Goal: Task Accomplishment & Management: Use online tool/utility

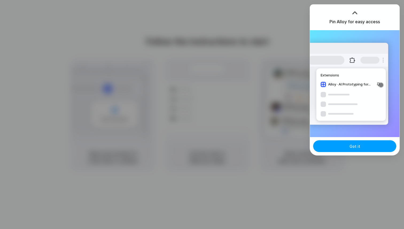
click at [356, 149] on span "Got it" at bounding box center [355, 147] width 11 height 6
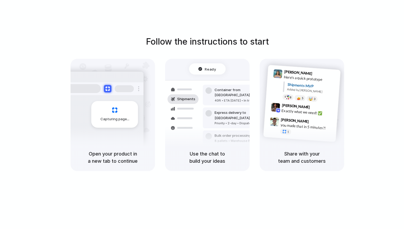
click at [367, 52] on div "Follow the instructions to start Capturing page Open your product in a new tab …" at bounding box center [207, 103] width 404 height 136
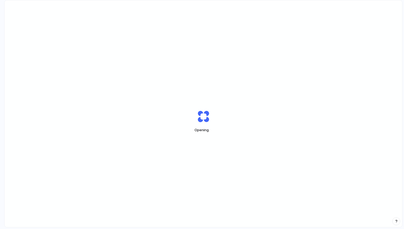
scroll to position [0, 5]
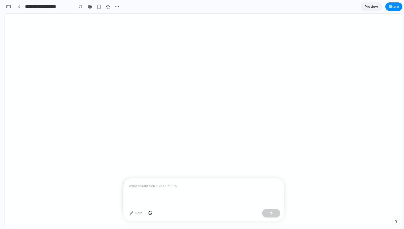
click at [149, 187] on p at bounding box center [203, 186] width 151 height 6
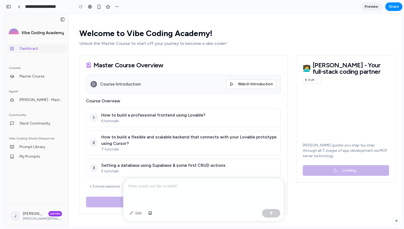
scroll to position [0, 0]
click at [38, 72] on div "Courses" at bounding box center [37, 68] width 60 height 9
click at [38, 76] on span "Master Course" at bounding box center [32, 76] width 25 height 5
click at [30, 77] on span "Master Course" at bounding box center [32, 76] width 25 height 5
click at [148, 184] on p at bounding box center [203, 186] width 151 height 6
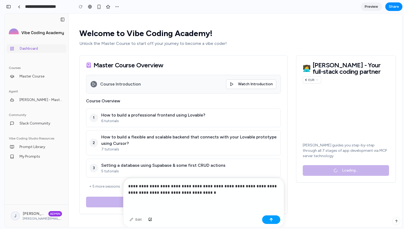
click at [270, 219] on div "button" at bounding box center [272, 220] width 4 height 4
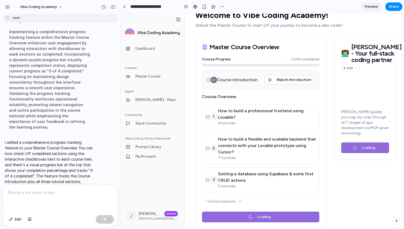
scroll to position [20, 0]
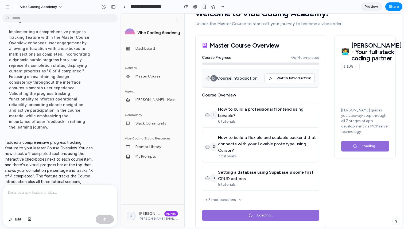
click at [217, 63] on div at bounding box center [260, 64] width 117 height 2
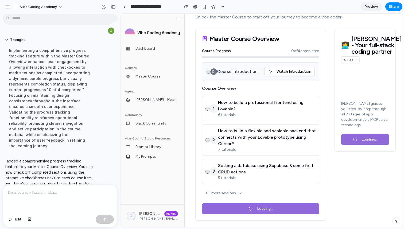
scroll to position [49, 0]
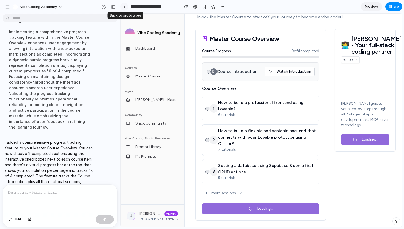
click at [125, 6] on div at bounding box center [124, 6] width 2 height 3
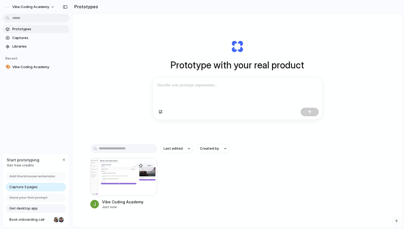
click at [119, 195] on div at bounding box center [123, 177] width 67 height 38
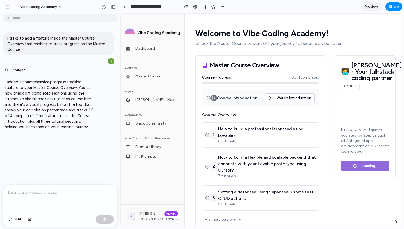
click at [209, 99] on div at bounding box center [209, 98] width 4 height 4
click at [209, 99] on icon at bounding box center [209, 98] width 3 height 3
click at [207, 133] on div "1 How to build a professional frontend using Lovable? 6 tutorials" at bounding box center [261, 135] width 110 height 18
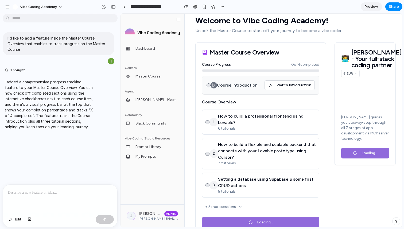
scroll to position [27, 0]
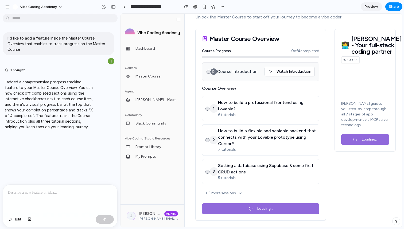
click at [206, 109] on div at bounding box center [208, 109] width 4 height 4
click at [208, 108] on div at bounding box center [208, 109] width 4 height 4
click at [208, 139] on div at bounding box center [208, 140] width 4 height 4
click at [209, 172] on div at bounding box center [208, 172] width 4 height 4
click at [206, 137] on div "2 How to build a flexible and scalable backend that connects with your Lovable …" at bounding box center [261, 140] width 110 height 25
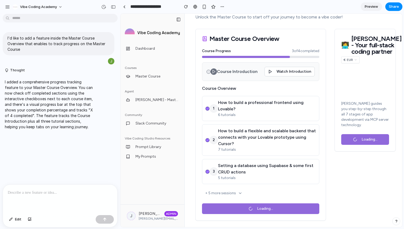
click at [207, 139] on icon at bounding box center [207, 140] width 3 height 3
click at [208, 173] on div at bounding box center [208, 172] width 4 height 4
click at [208, 108] on icon at bounding box center [207, 108] width 3 height 3
click at [242, 191] on button "+ 5 more sessions" at bounding box center [260, 193] width 117 height 12
click at [239, 193] on icon at bounding box center [240, 193] width 4 height 4
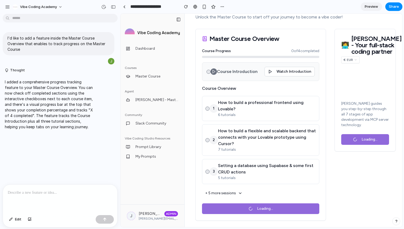
click at [238, 197] on button "+ 5 more sessions" at bounding box center [260, 193] width 117 height 12
click at [238, 194] on icon at bounding box center [240, 193] width 4 height 4
